Goal: Transaction & Acquisition: Purchase product/service

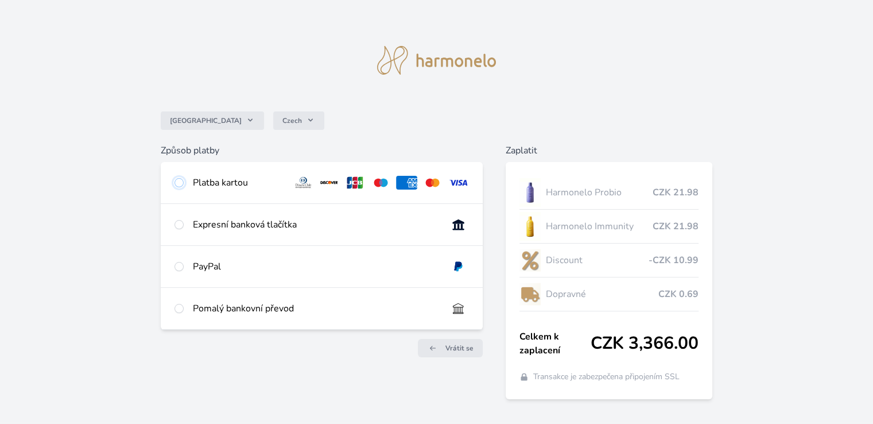
click at [179, 182] on input "radio" at bounding box center [179, 182] width 9 height 9
radio input "true"
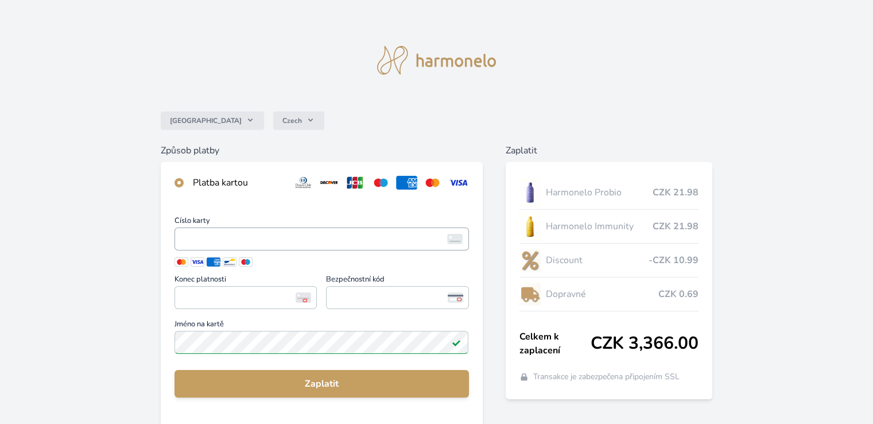
click at [261, 247] on span "<p>Your browser does not support iframes.</p>" at bounding box center [322, 238] width 294 height 23
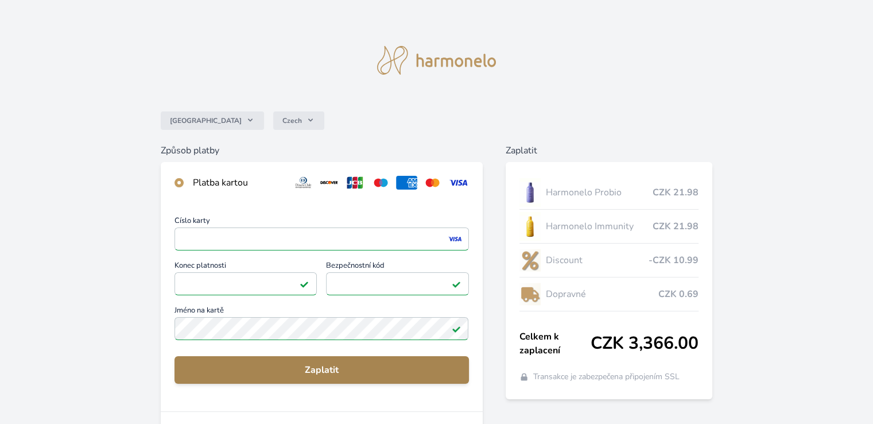
click at [331, 373] on span "Zaplatit" at bounding box center [322, 370] width 276 height 14
